Goal: Task Accomplishment & Management: Use online tool/utility

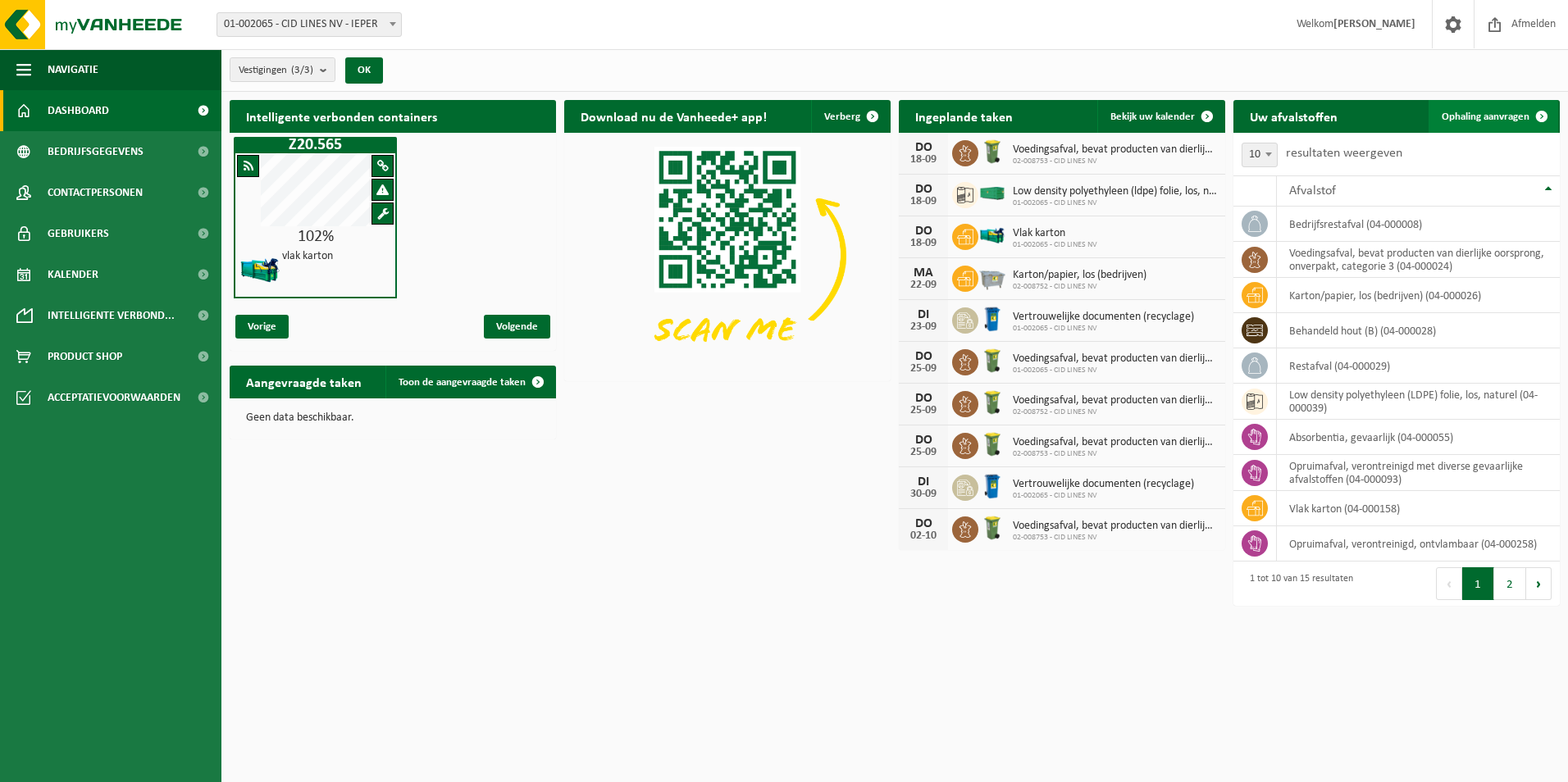
click at [1508, 112] on span "Ophaling aanvragen" at bounding box center [1485, 117] width 88 height 11
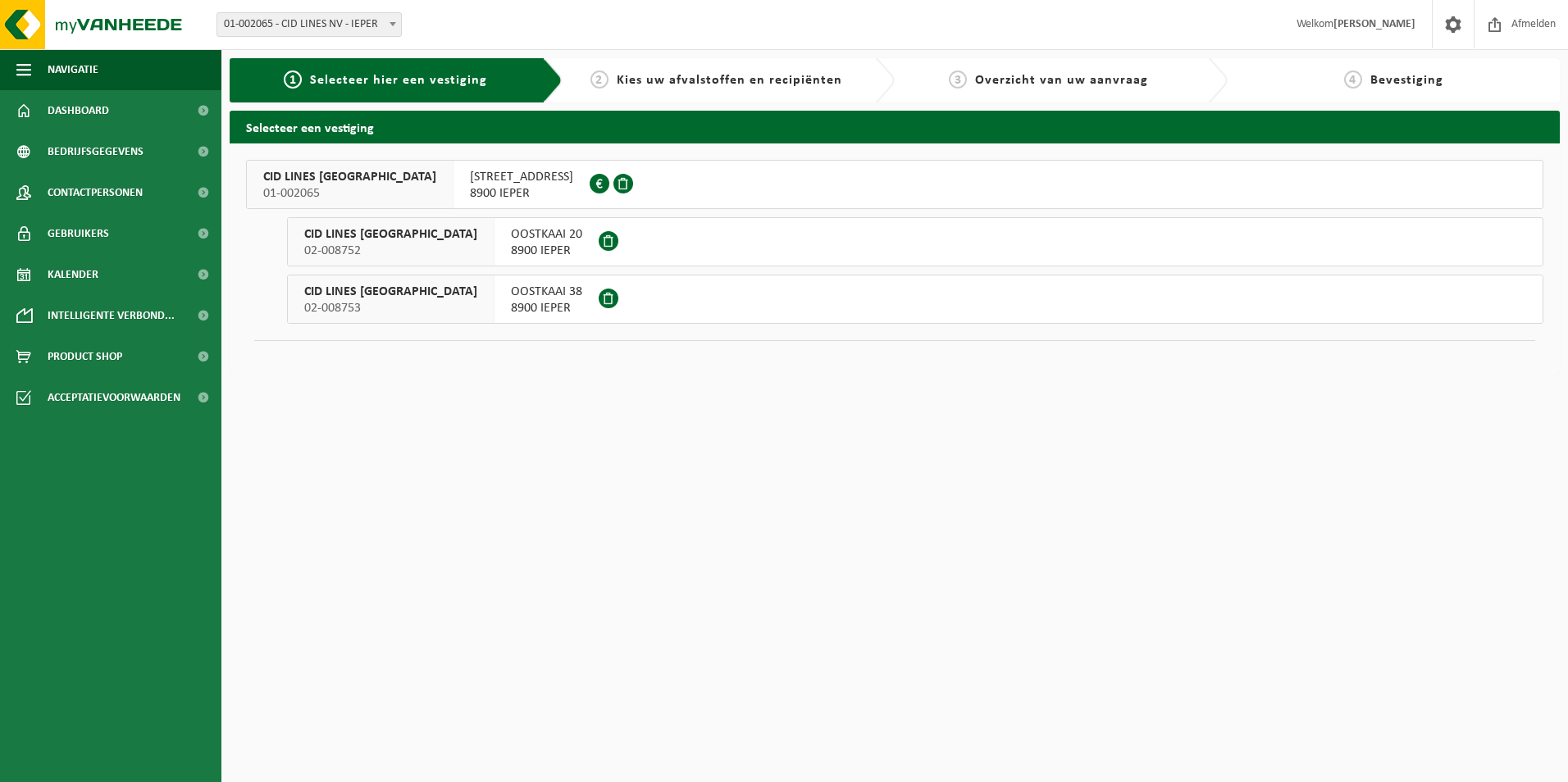
click at [453, 181] on div "WATERPOORTSTRAAT 2 8900 IEPER 0435.921.958" at bounding box center [521, 185] width 136 height 48
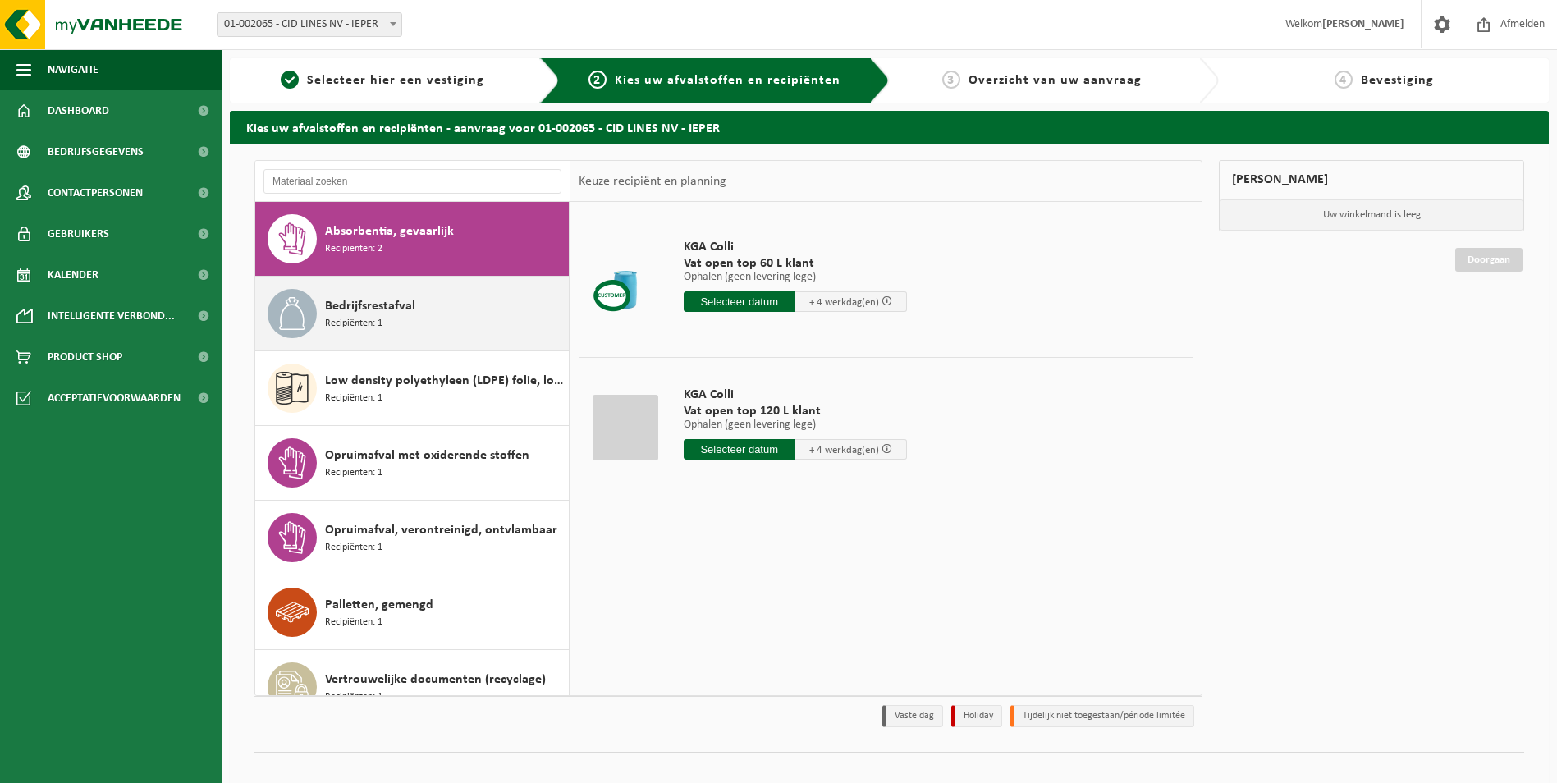
click at [427, 317] on div "Bedrijfsrestafval Recipiënten: 1" at bounding box center [445, 313] width 240 height 49
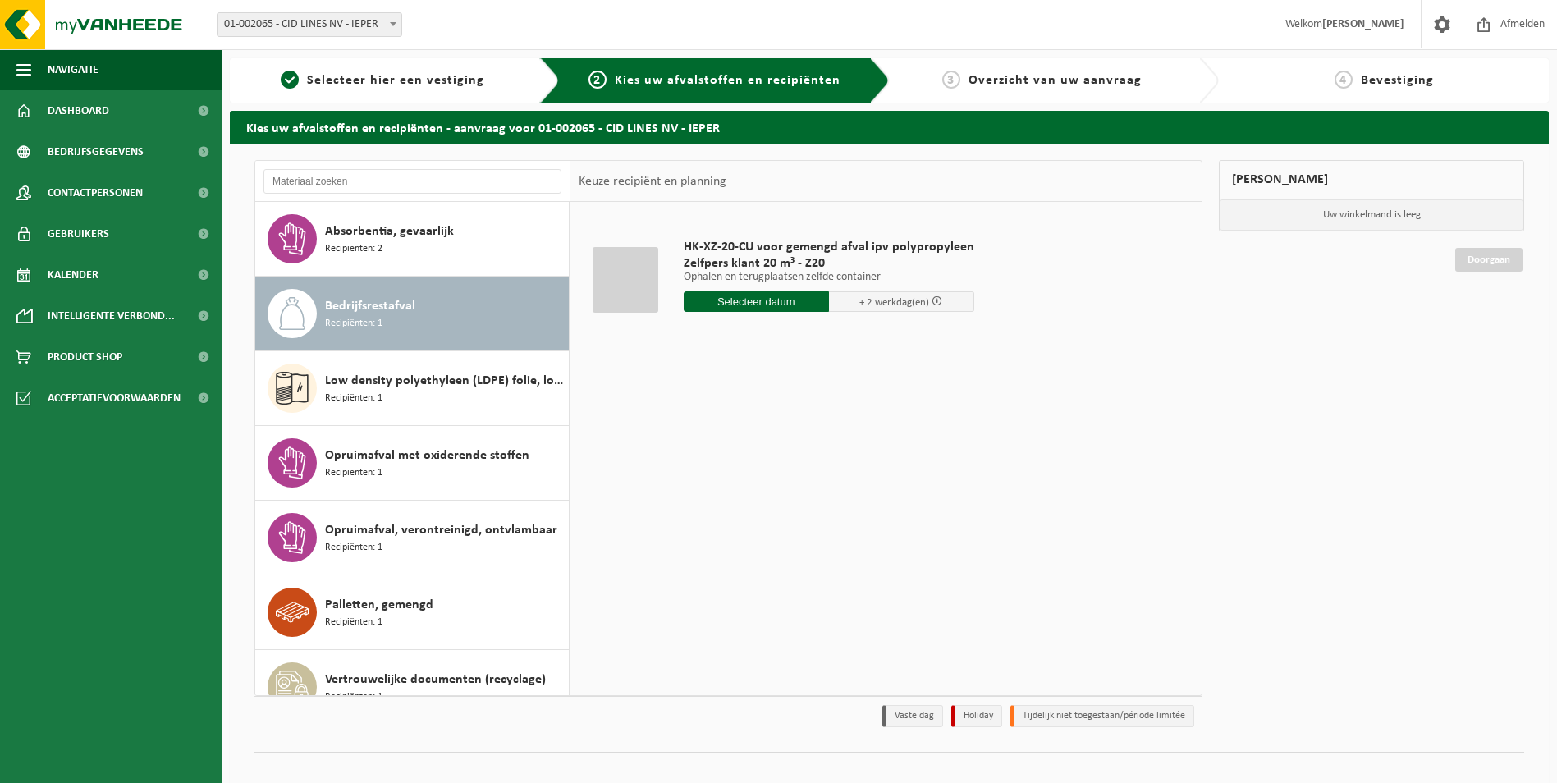
click at [741, 303] on input "text" at bounding box center [756, 301] width 145 height 21
click at [816, 455] on div "19" at bounding box center [814, 447] width 29 height 26
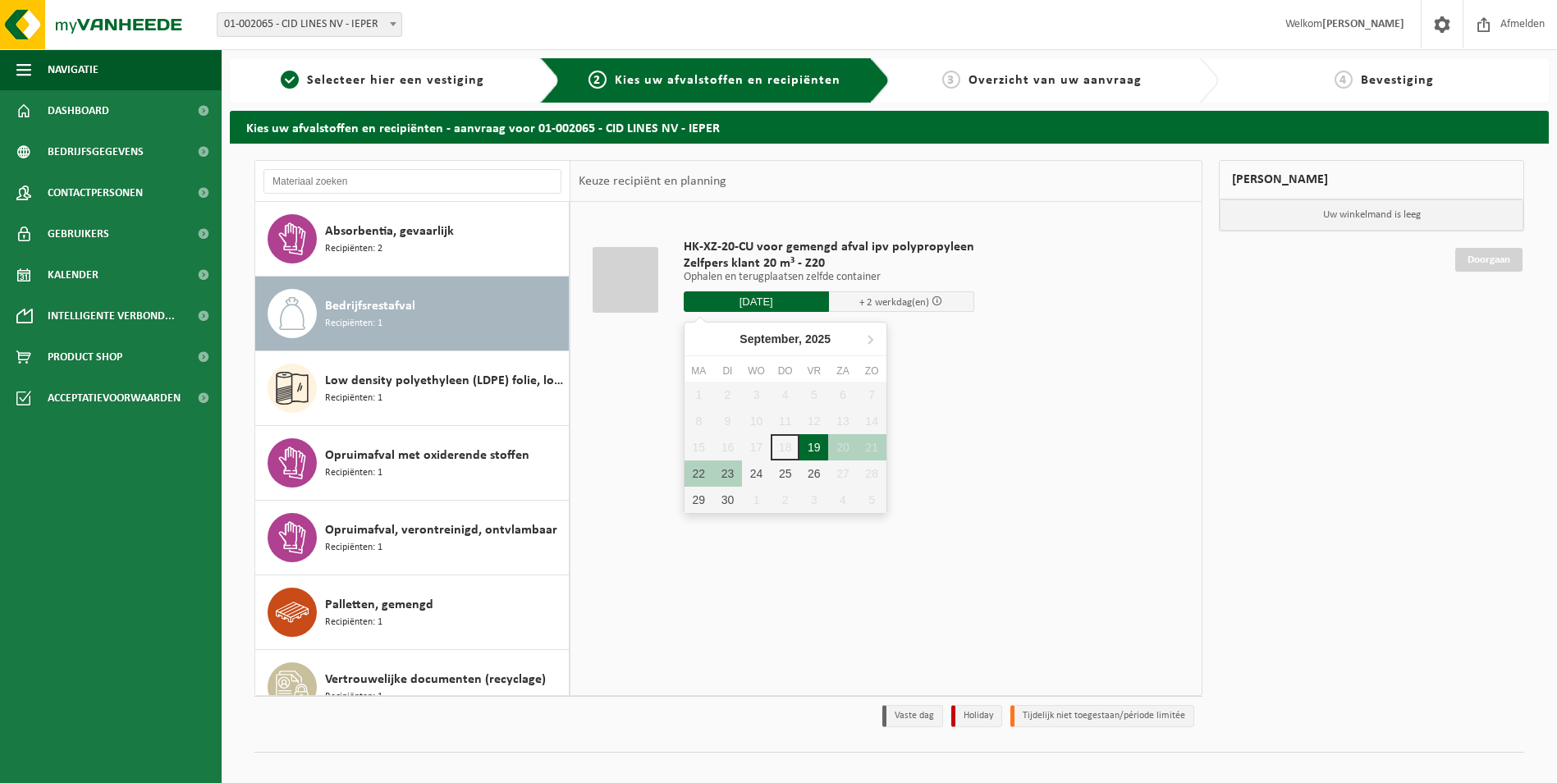
type input "Van 2025-09-19"
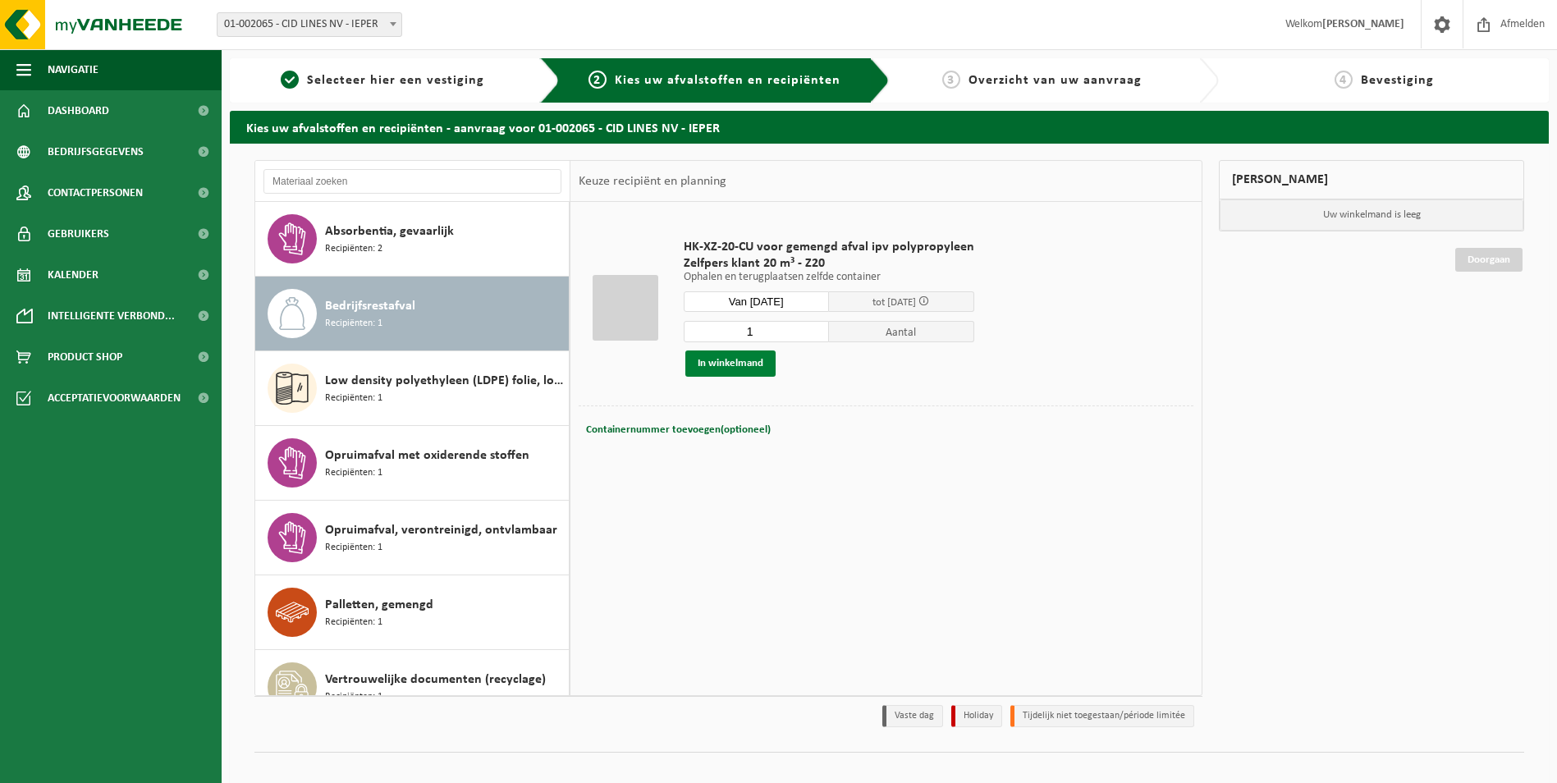
click at [753, 360] on button "In winkelmand" at bounding box center [731, 364] width 90 height 26
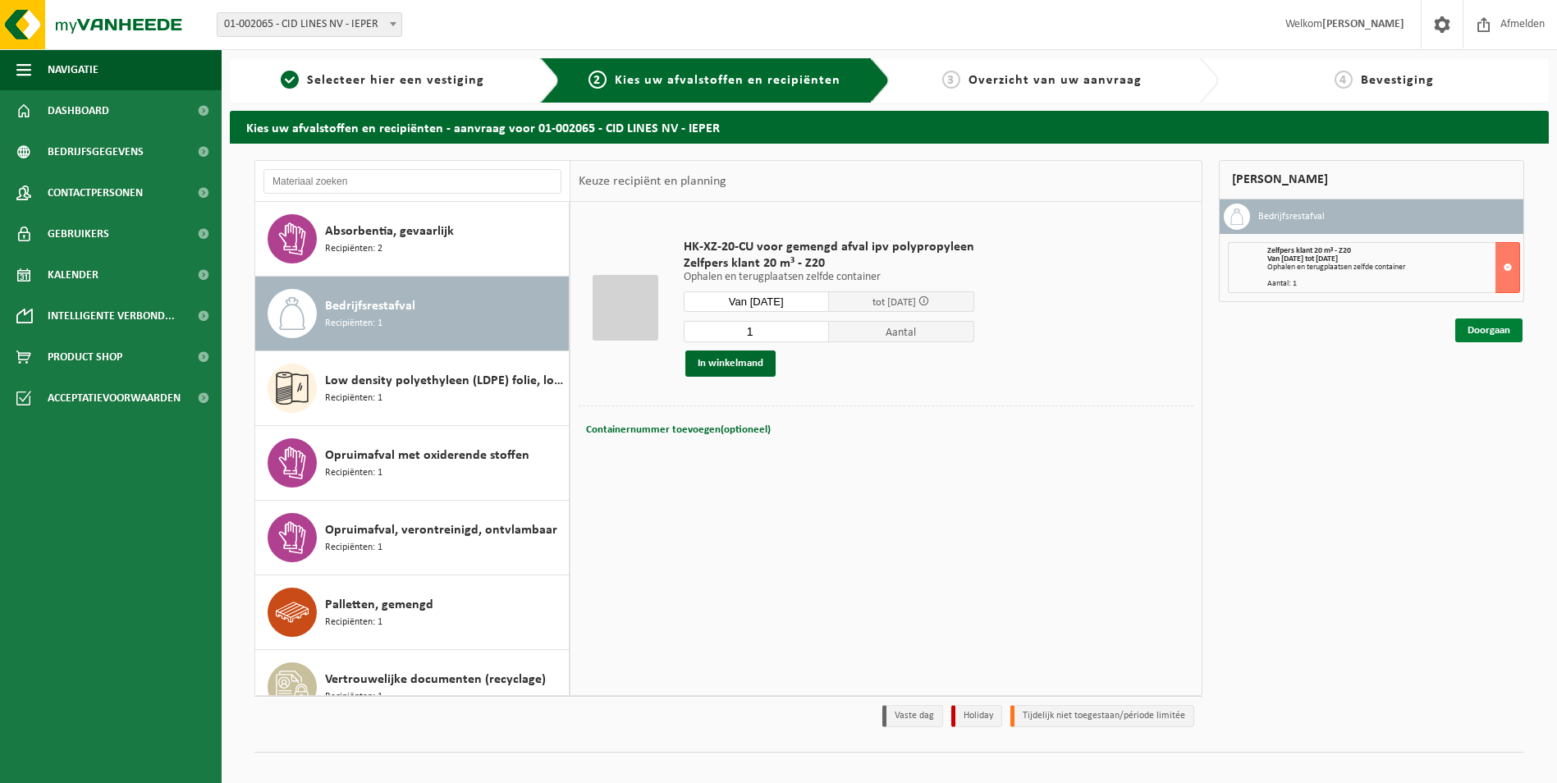
click at [1487, 332] on link "Doorgaan" at bounding box center [1489, 331] width 67 height 24
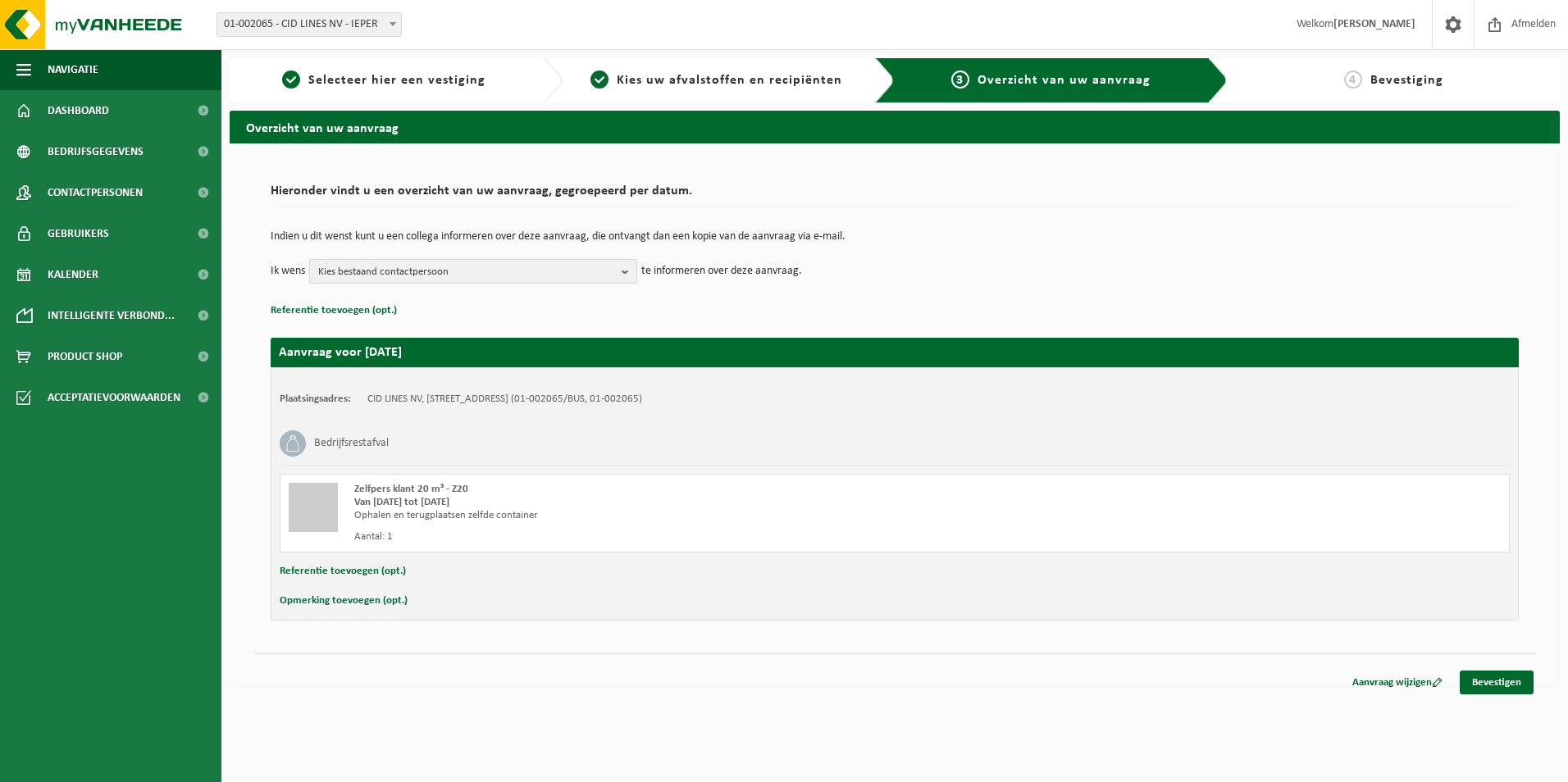
click at [624, 271] on b "button" at bounding box center [628, 271] width 15 height 23
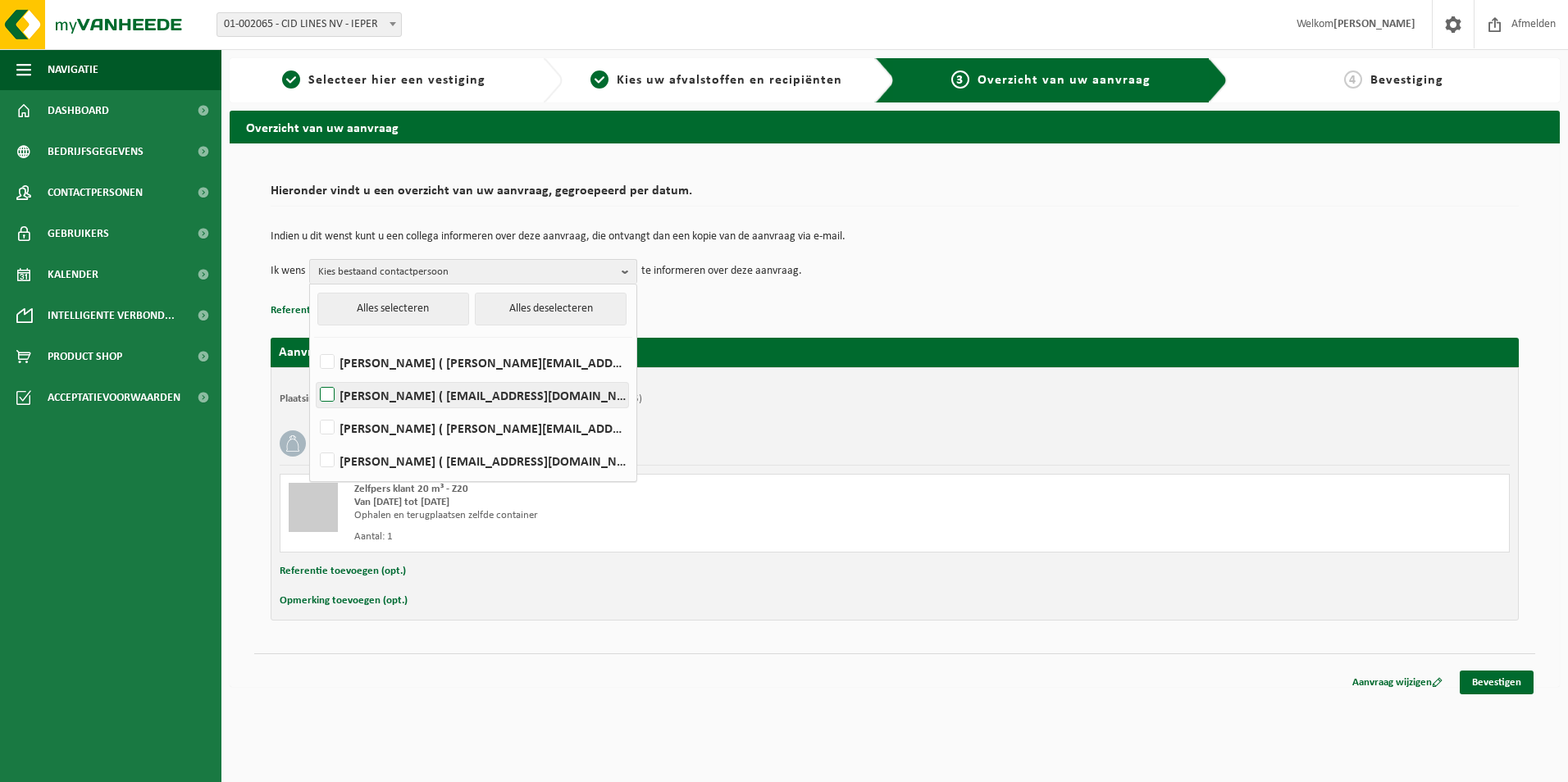
click at [543, 396] on label "AMBER BOUDEN ( amber.bouden@cidlines.com )" at bounding box center [472, 394] width 312 height 25
click at [314, 375] on input "AMBER BOUDEN ( amber.bouden@cidlines.com )" at bounding box center [314, 374] width 1 height 1
checkbox input "true"
click at [947, 295] on div "Indien u dit wenst kunt u een collega informeren over deze aanvraag, die ontvan…" at bounding box center [895, 257] width 1248 height 85
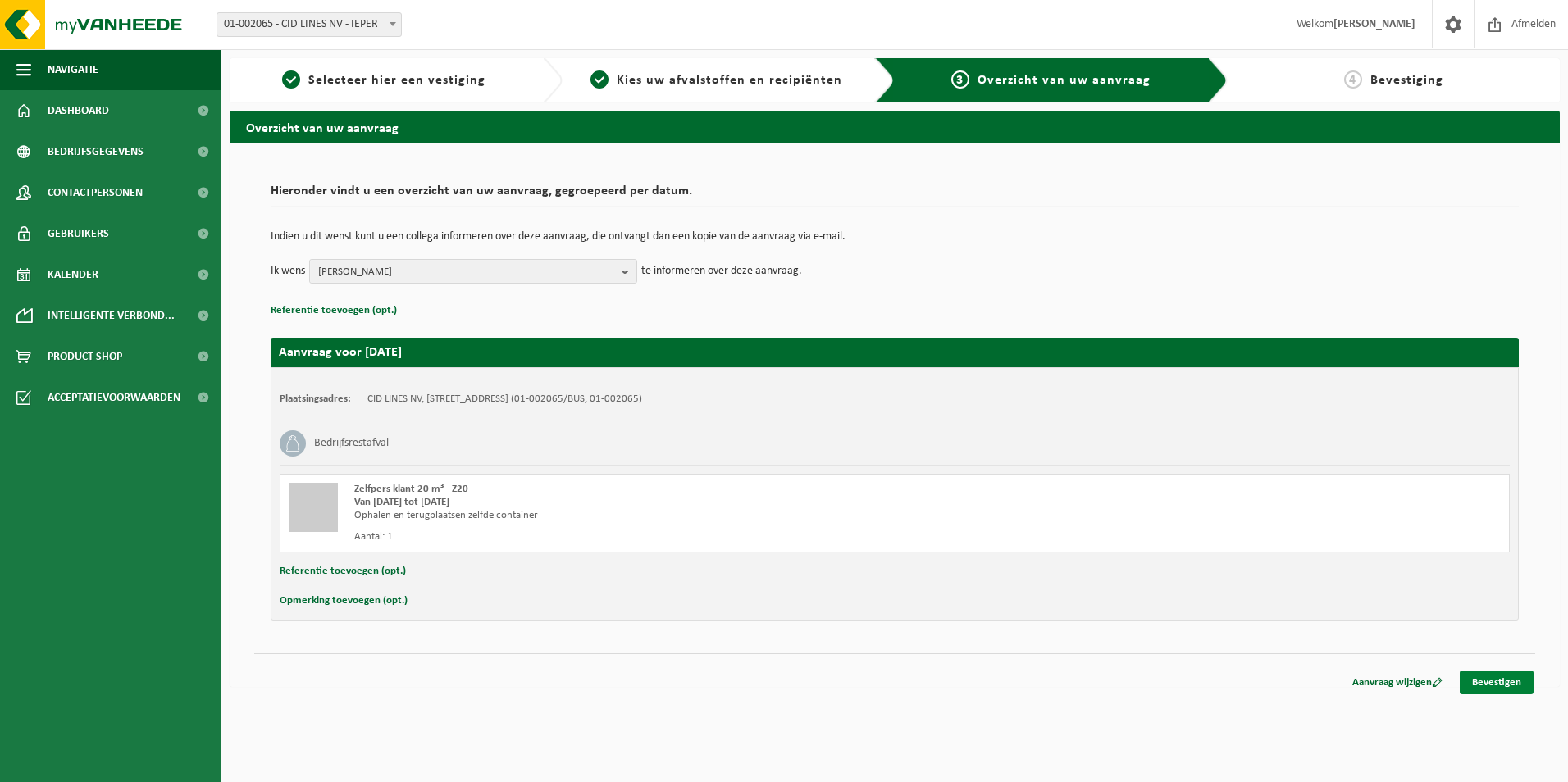
click at [1504, 683] on link "Bevestigen" at bounding box center [1496, 683] width 74 height 24
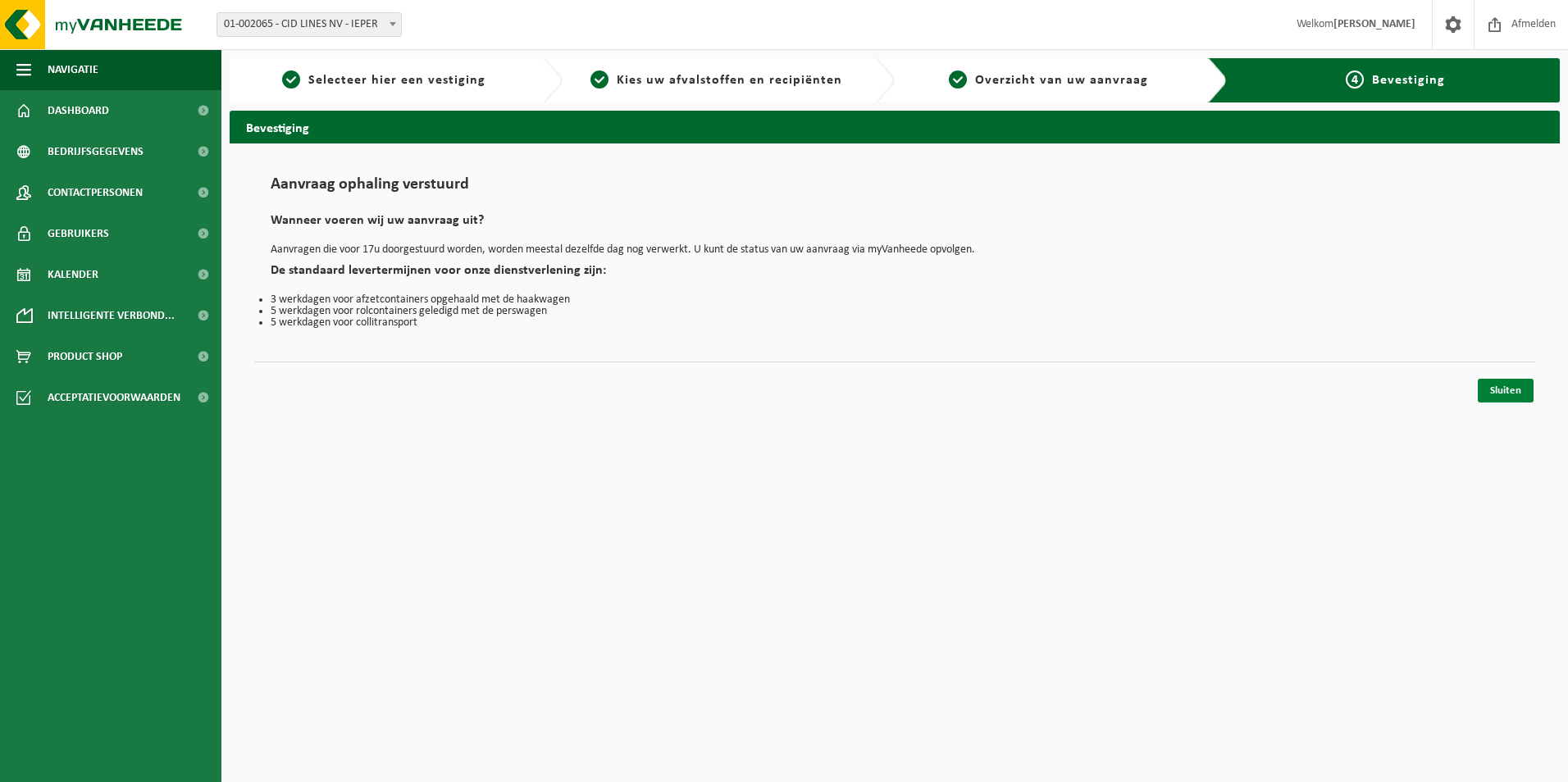
click at [1514, 390] on link "Sluiten" at bounding box center [1505, 391] width 56 height 24
